Goal: Check status: Check status

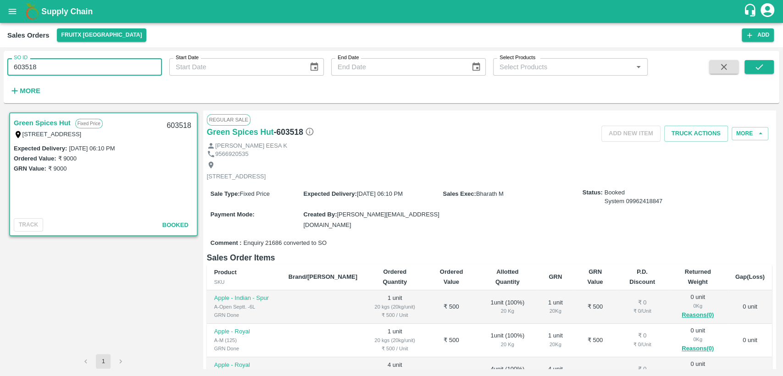
drag, startPoint x: 42, startPoint y: 71, endPoint x: 0, endPoint y: 75, distance: 41.9
click at [0, 75] on div "SO ID 603518 SO ID Start Date Start Date End Date End Date Select Products Sele…" at bounding box center [391, 211] width 783 height 329
paste input "text"
click at [754, 65] on icon "submit" at bounding box center [759, 67] width 10 height 10
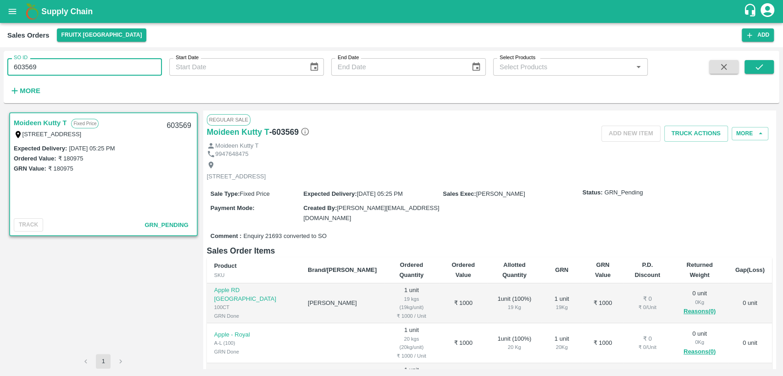
drag, startPoint x: 38, startPoint y: 62, endPoint x: 0, endPoint y: 69, distance: 38.8
click at [0, 69] on div "SO ID 603569 SO ID Start Date Start Date End Date End Date Select Products Sele…" at bounding box center [391, 211] width 783 height 329
paste input "text"
click at [755, 66] on icon "submit" at bounding box center [759, 67] width 10 height 10
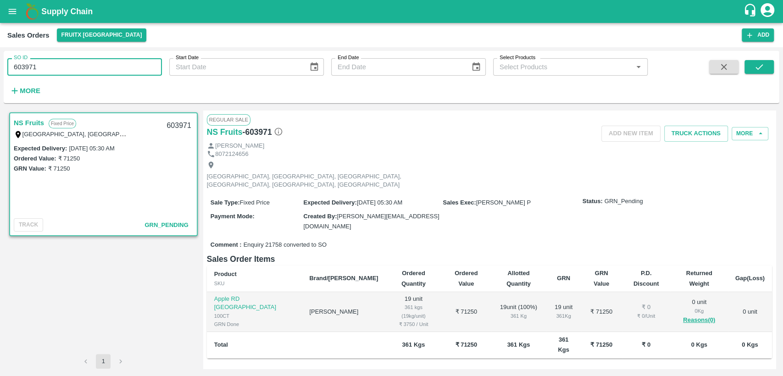
drag, startPoint x: 44, startPoint y: 74, endPoint x: 0, endPoint y: 71, distance: 43.7
click at [0, 71] on div "SO ID 603971 SO ID Start Date Start Date End Date End Date Select Products Sele…" at bounding box center [391, 211] width 783 height 329
paste input "text"
type input "603090"
click at [752, 67] on button "submit" at bounding box center [758, 67] width 29 height 14
